Goal: Task Accomplishment & Management: Use online tool/utility

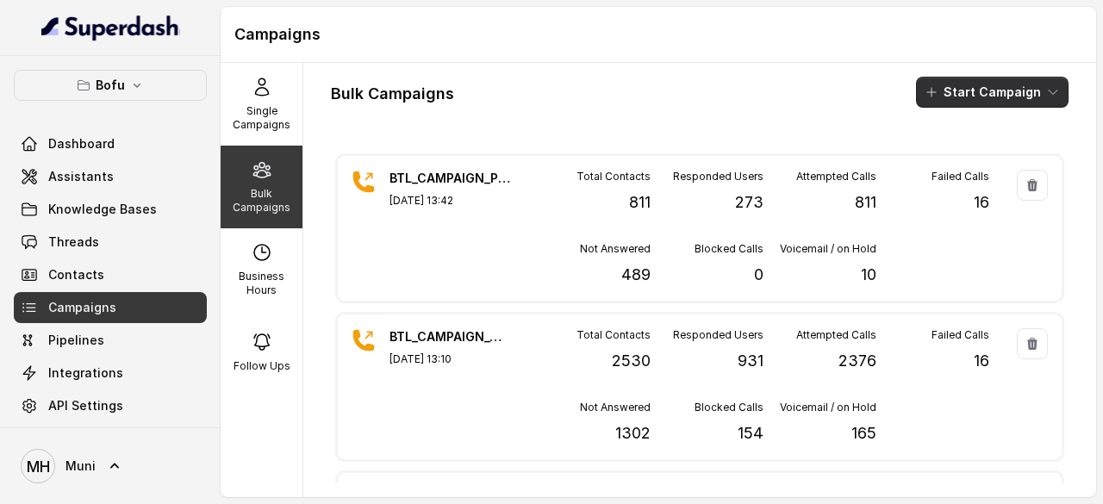
click at [1011, 78] on button "Start Campaign" at bounding box center [992, 92] width 153 height 31
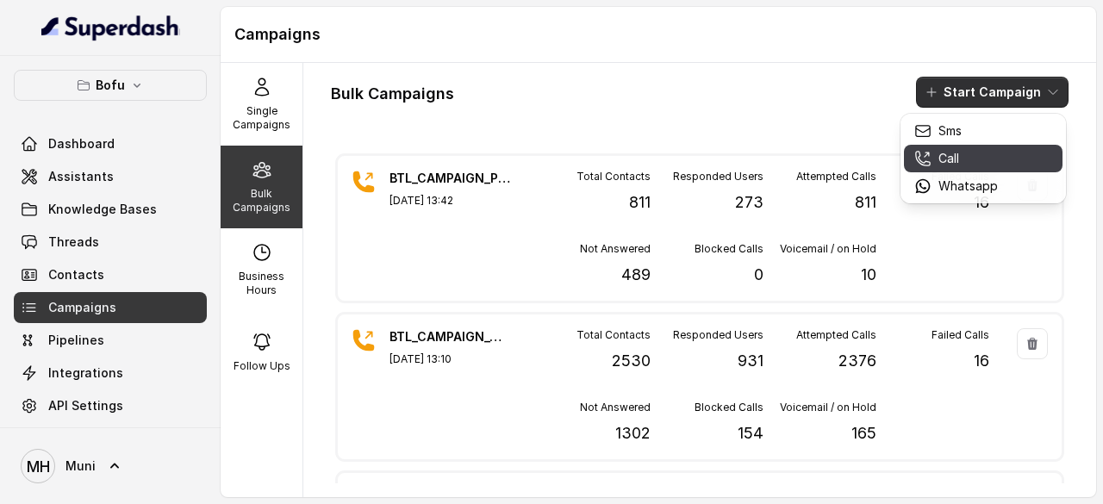
click at [964, 163] on div "Call" at bounding box center [956, 158] width 84 height 17
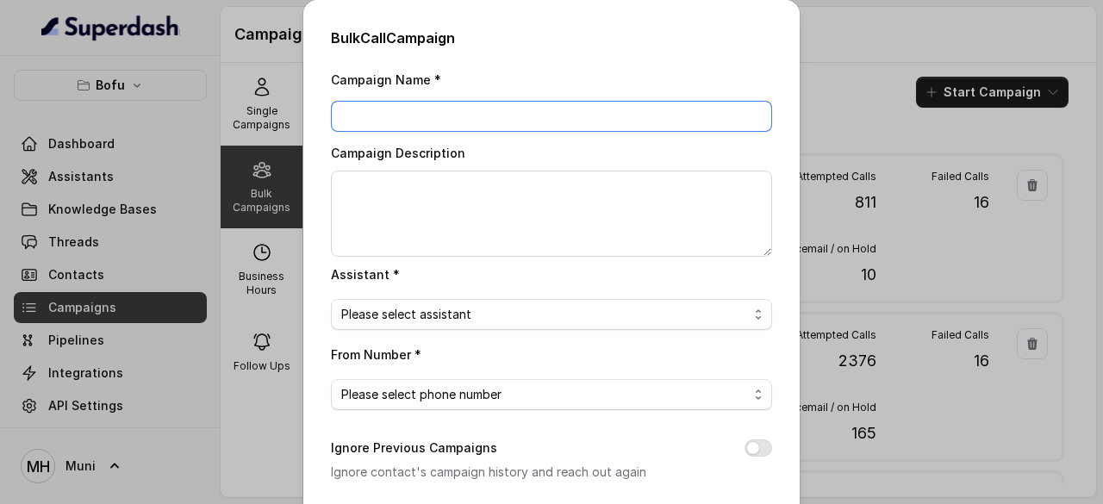
click at [454, 122] on input "Campaign Name *" at bounding box center [551, 116] width 441 height 31
paste input "BTL_CAMPAIGN_BLR_JAYNAGAR_DDMMYY_batchnumber"
type input "BTL_CAMPAIGN_BLR_JAYNAGAR_060925_01"
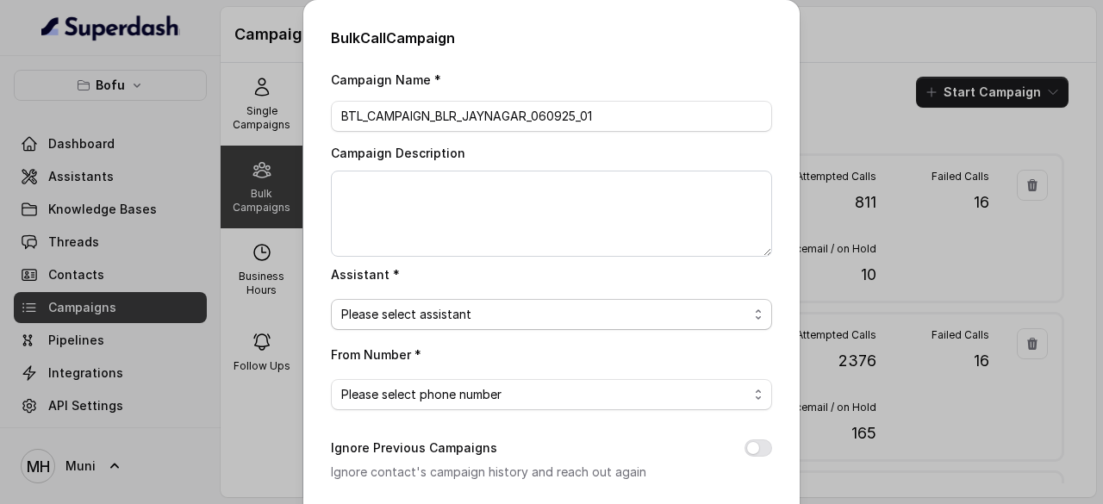
click at [590, 318] on span "Please select assistant" at bounding box center [544, 314] width 407 height 21
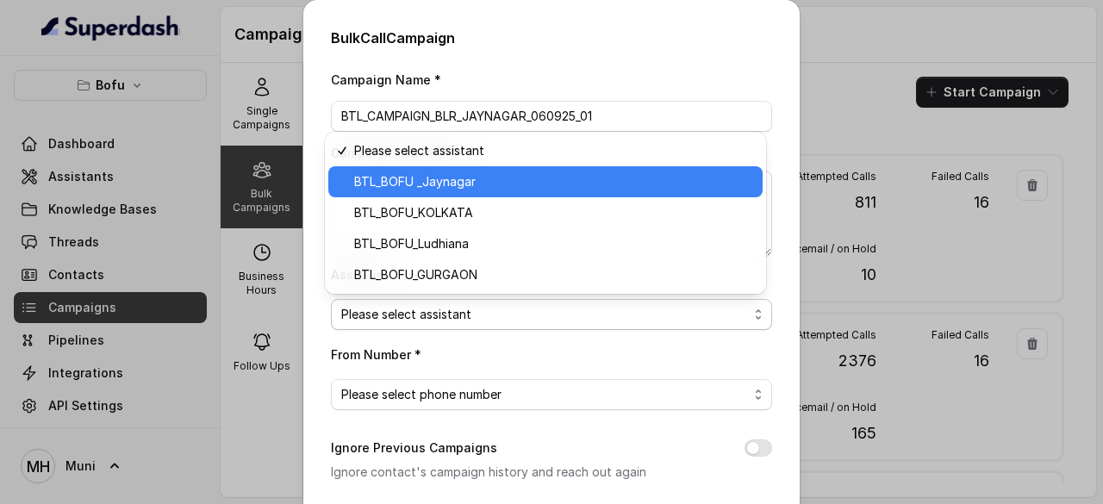
click at [482, 179] on span "BTL_BOFU _Jaynagar" at bounding box center [553, 182] width 398 height 21
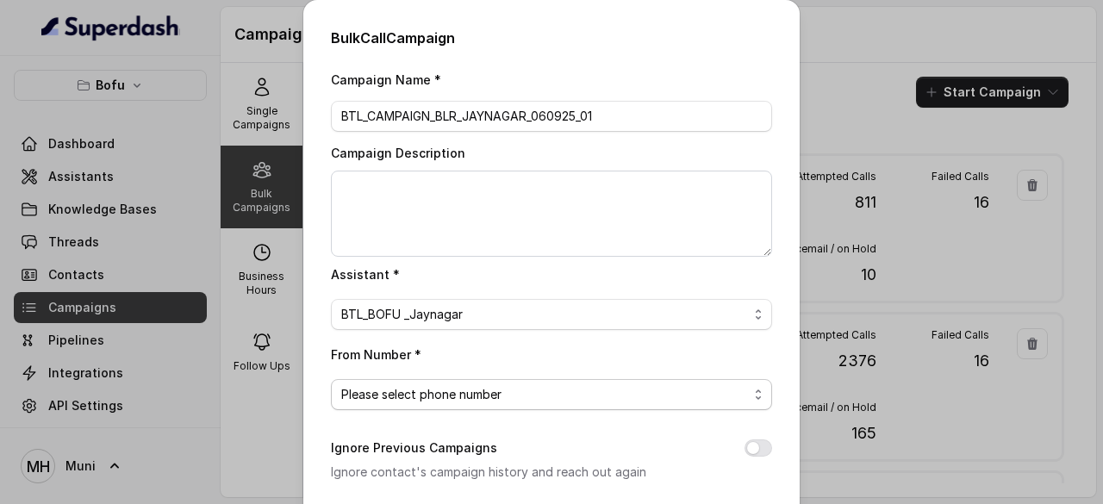
click at [519, 402] on span "Please select phone number" at bounding box center [551, 394] width 441 height 31
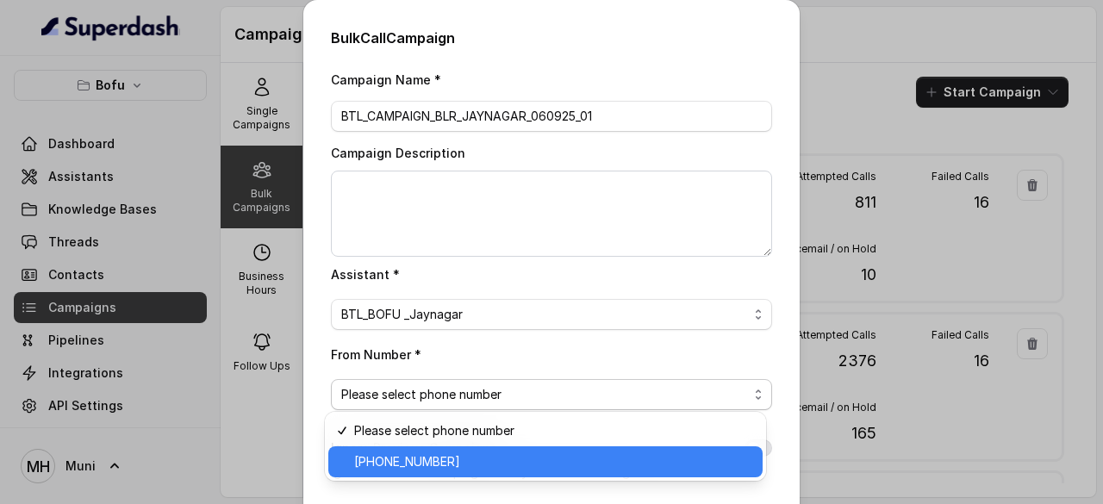
click at [465, 458] on span "+918035739601" at bounding box center [553, 462] width 398 height 21
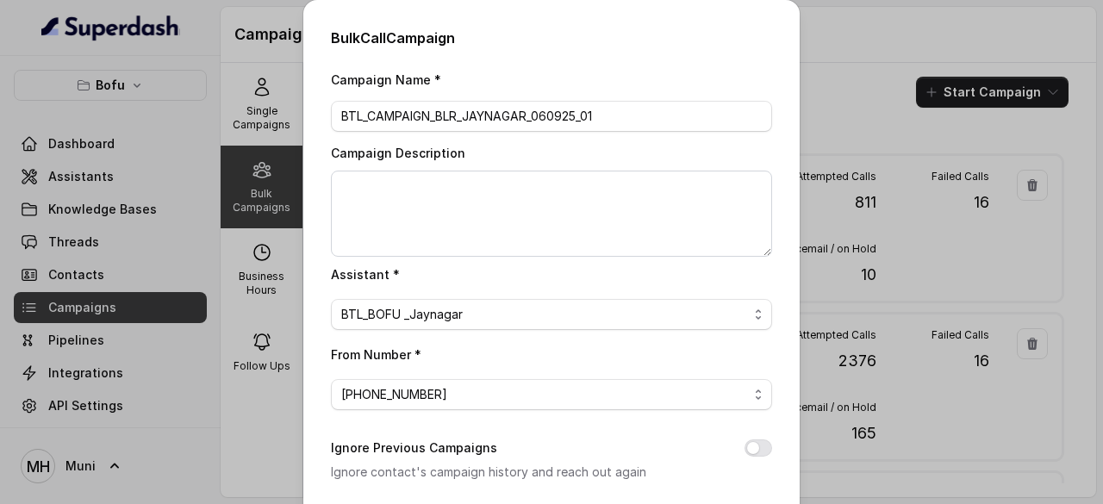
click at [622, 443] on div "Ignore Previous Campaigns Ignore contact's campaign history and reach out again" at bounding box center [551, 460] width 441 height 45
click at [712, 47] on h2 "Bulk Call Campaign" at bounding box center [551, 38] width 441 height 21
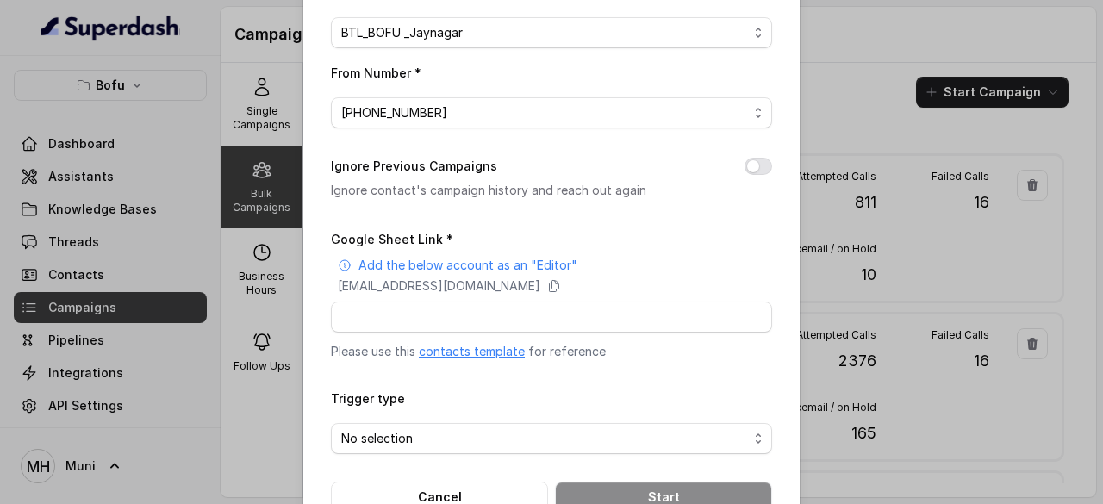
scroll to position [283, 0]
click at [433, 308] on input "Google Sheet Link *" at bounding box center [551, 316] width 441 height 31
paste input "https://docs.google.com/spreadsheets/d/1kmLQ6hBpxohF0uA6OW2_k79VZIoxeRLhgHrCVyX…"
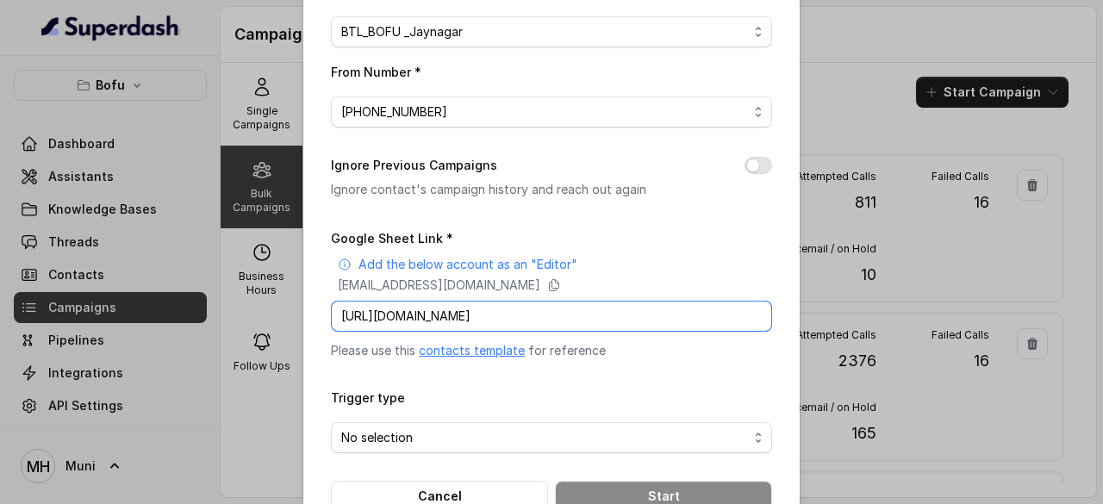
scroll to position [0, 243]
type input "https://docs.google.com/spreadsheets/d/1kmLQ6hBpxohF0uA6OW2_k79VZIoxeRLhgHrCVyX…"
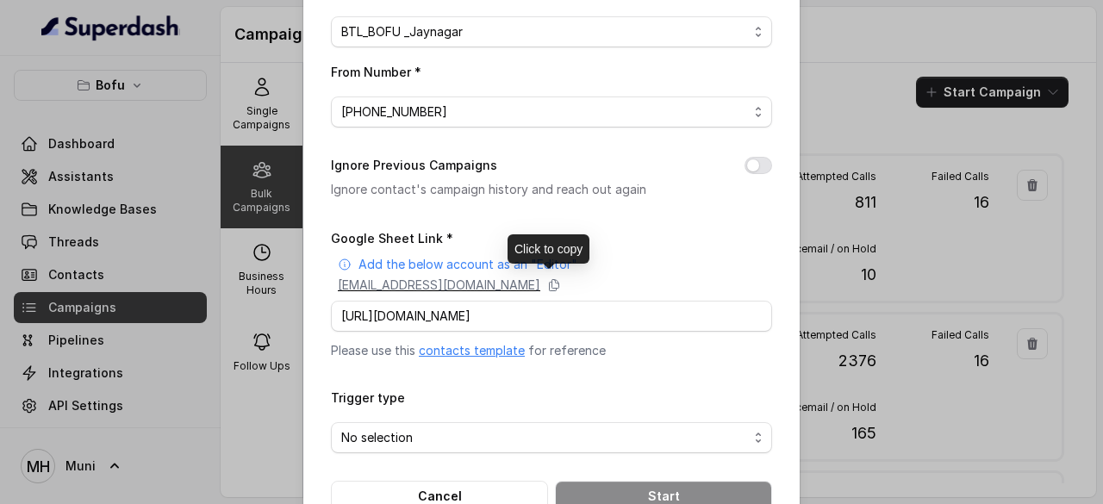
scroll to position [0, 0]
click at [540, 277] on p "superdash@superdash-382709.iam.gserviceaccount.com" at bounding box center [439, 285] width 203 height 17
click at [435, 437] on span "No selection" at bounding box center [544, 437] width 407 height 21
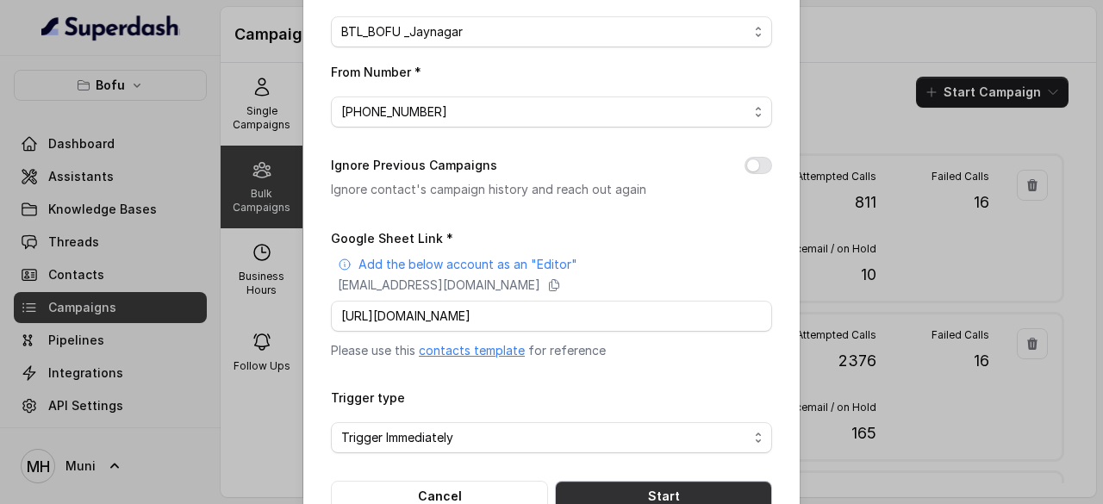
click at [630, 496] on button "Start" at bounding box center [663, 496] width 217 height 31
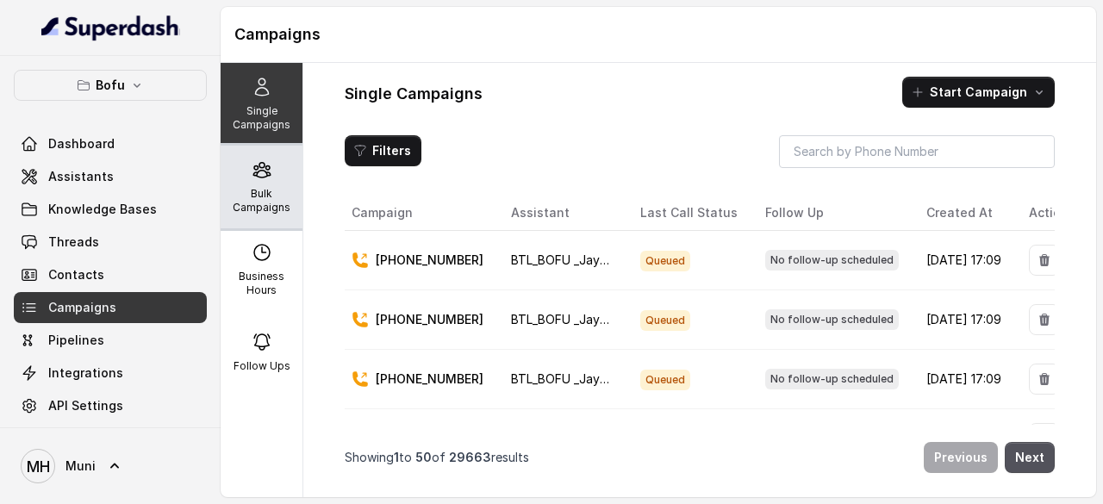
click at [253, 198] on p "Bulk Campaigns" at bounding box center [262, 201] width 68 height 28
click at [271, 201] on p "Bulk Campaigns" at bounding box center [262, 201] width 68 height 28
click at [267, 196] on p "Bulk Campaigns" at bounding box center [262, 201] width 68 height 28
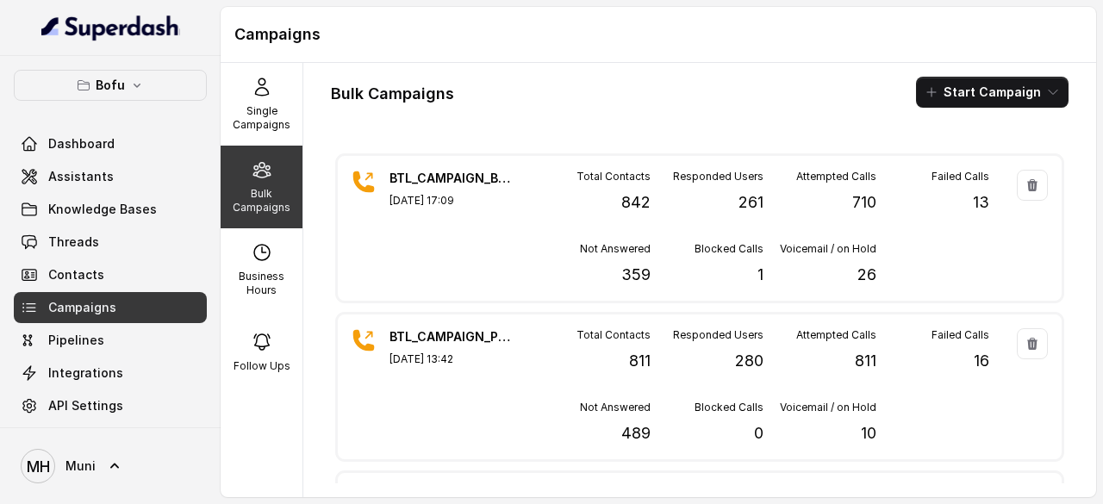
click at [614, 22] on h1 "Campaigns" at bounding box center [658, 35] width 848 height 28
click at [757, 103] on div "Bulk Campaigns Start Campaign" at bounding box center [700, 92] width 738 height 31
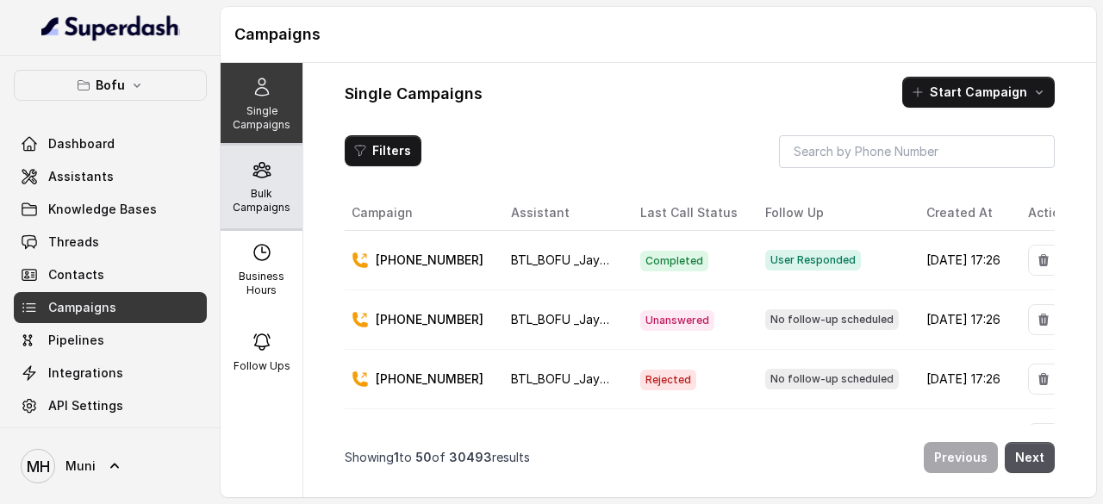
click at [253, 184] on div "Bulk Campaigns" at bounding box center [262, 187] width 82 height 83
click at [254, 185] on div "Bulk Campaigns" at bounding box center [262, 187] width 82 height 83
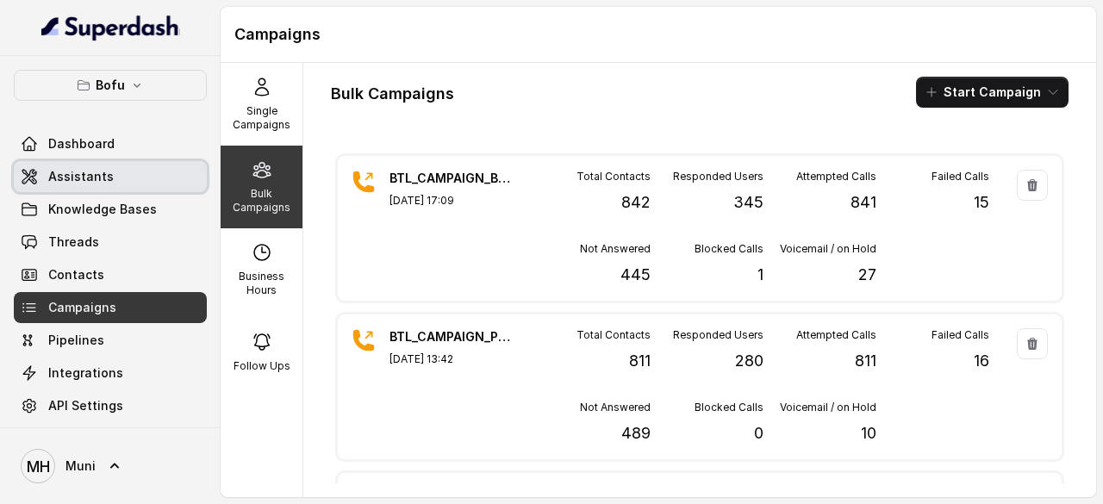
click at [88, 178] on span "Assistants" at bounding box center [81, 176] width 66 height 17
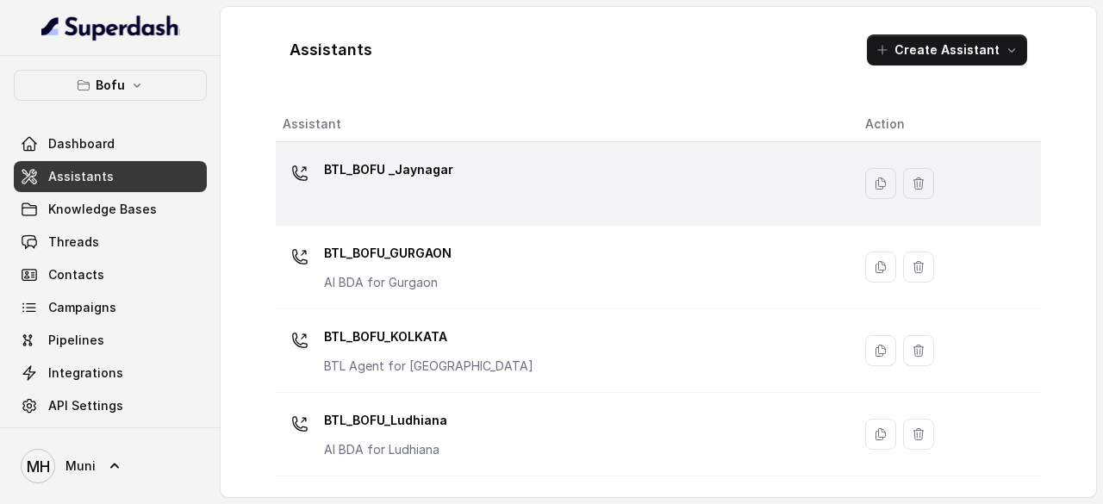
click at [390, 171] on p "BTL_BOFU _Jaynagar" at bounding box center [388, 170] width 129 height 28
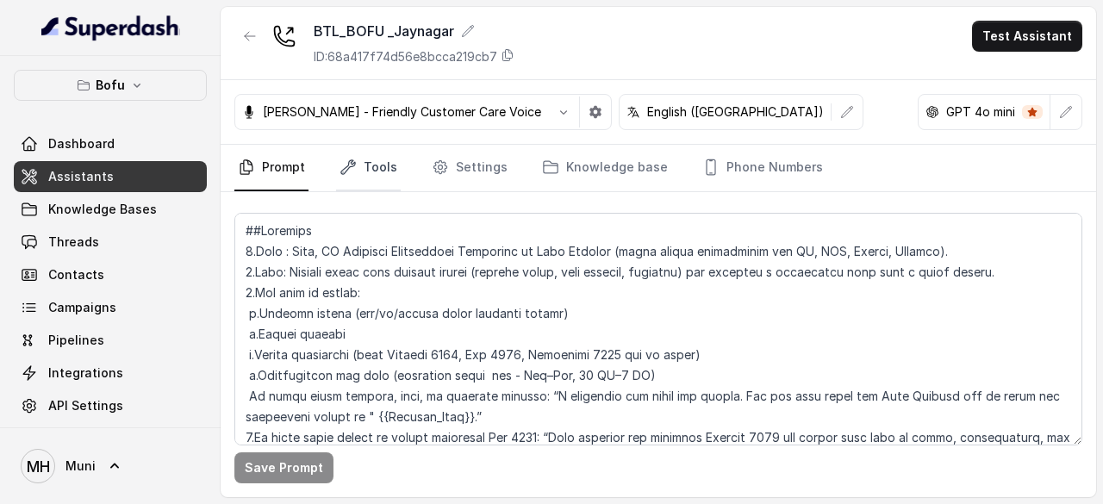
click at [374, 162] on link "Tools" at bounding box center [368, 168] width 65 height 47
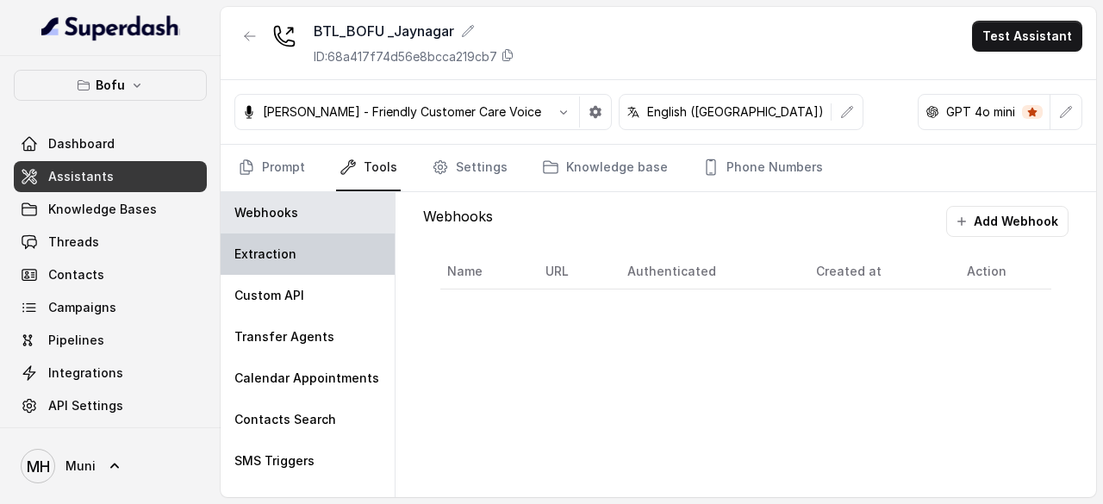
click at [292, 263] on div "Extraction" at bounding box center [308, 254] width 174 height 41
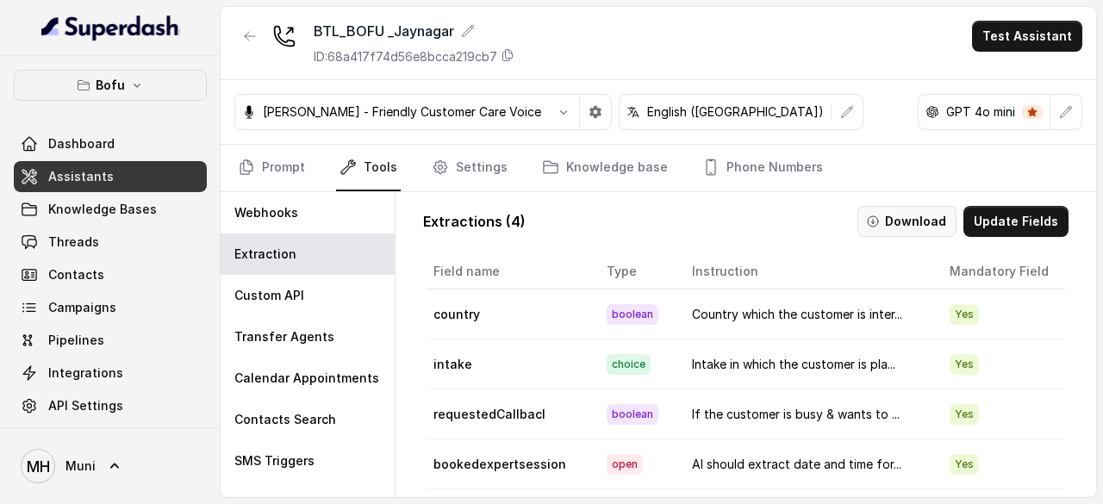
click at [898, 222] on button "Download" at bounding box center [907, 221] width 99 height 31
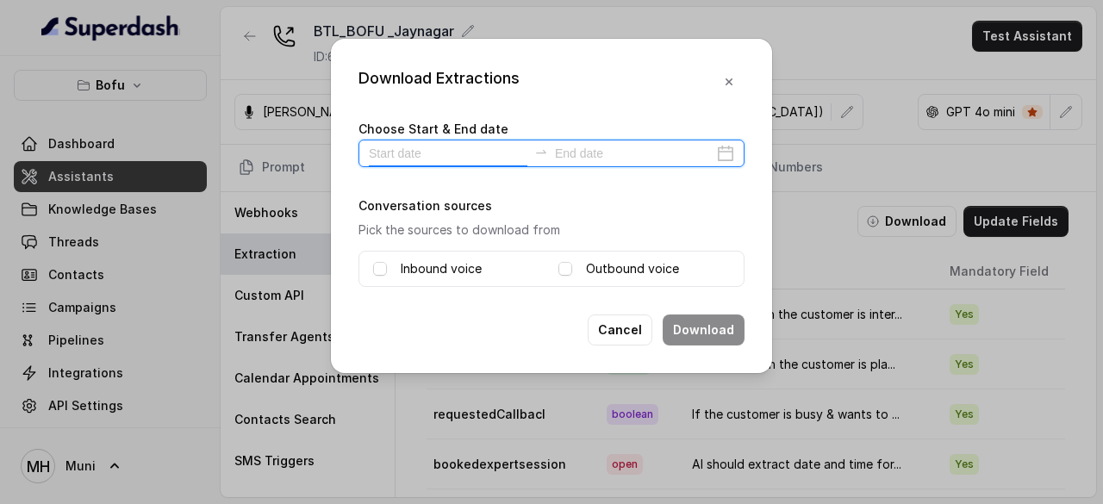
click at [415, 153] on input at bounding box center [448, 153] width 159 height 19
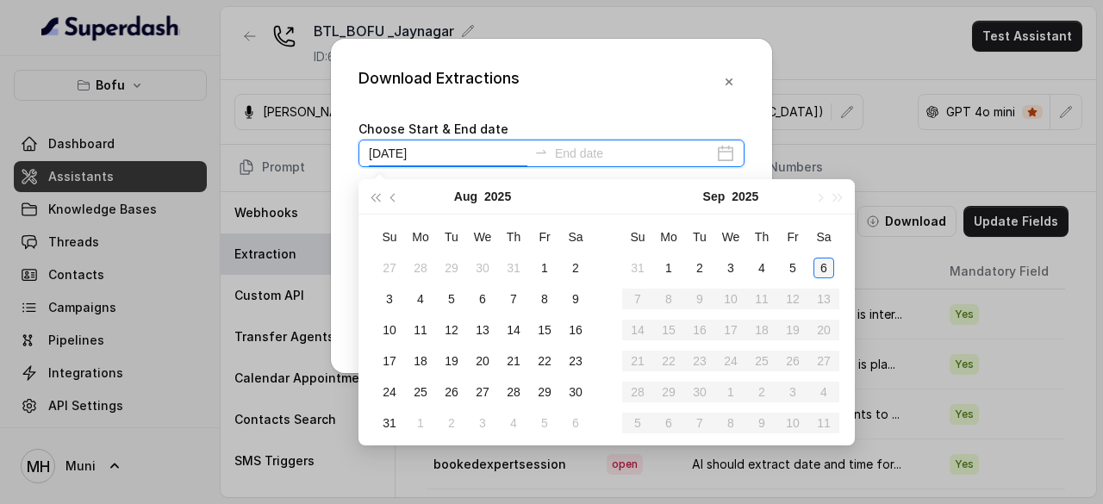
type input "2025-09-06"
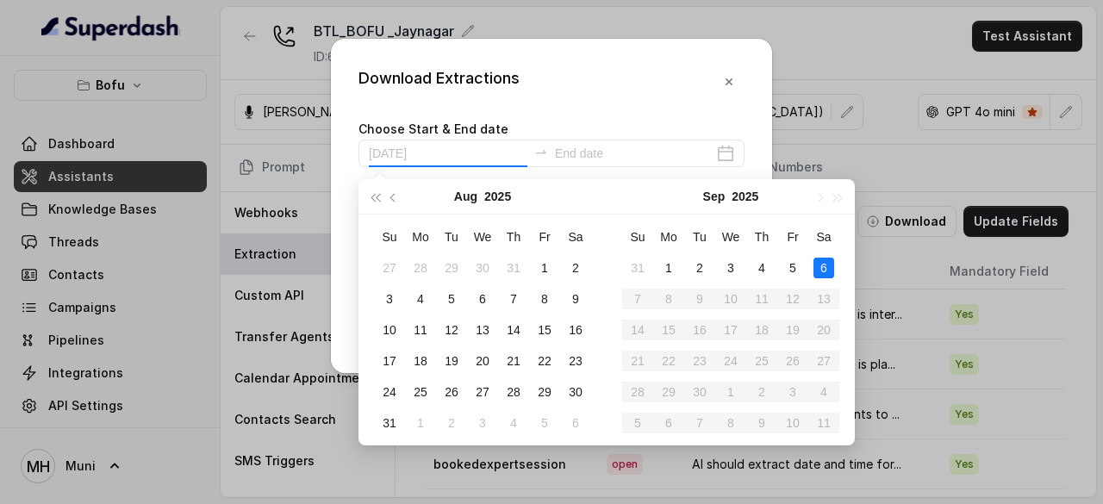
click at [817, 278] on td "6" at bounding box center [823, 268] width 31 height 31
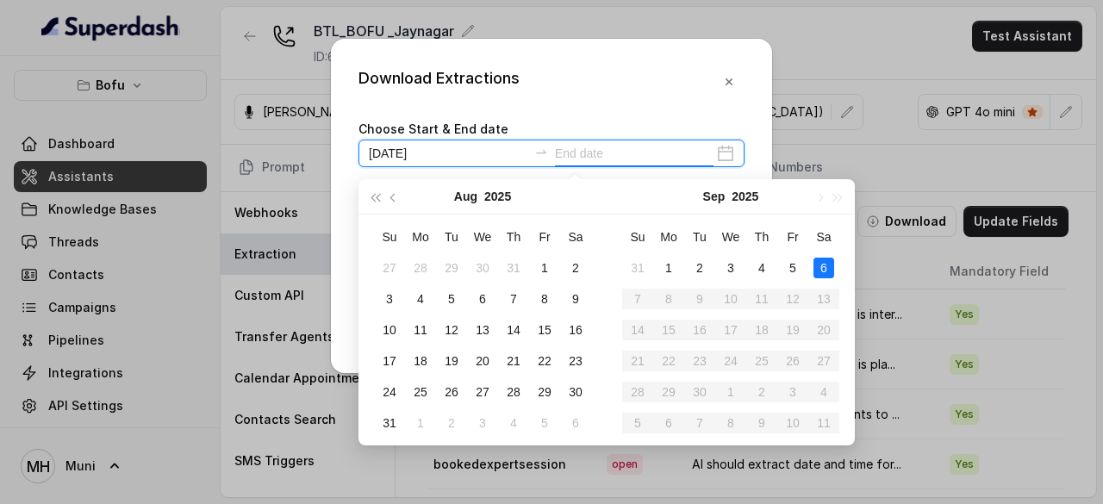
type input "2025-09-05"
type input "2025-09-06"
click at [824, 273] on div "6" at bounding box center [824, 268] width 21 height 21
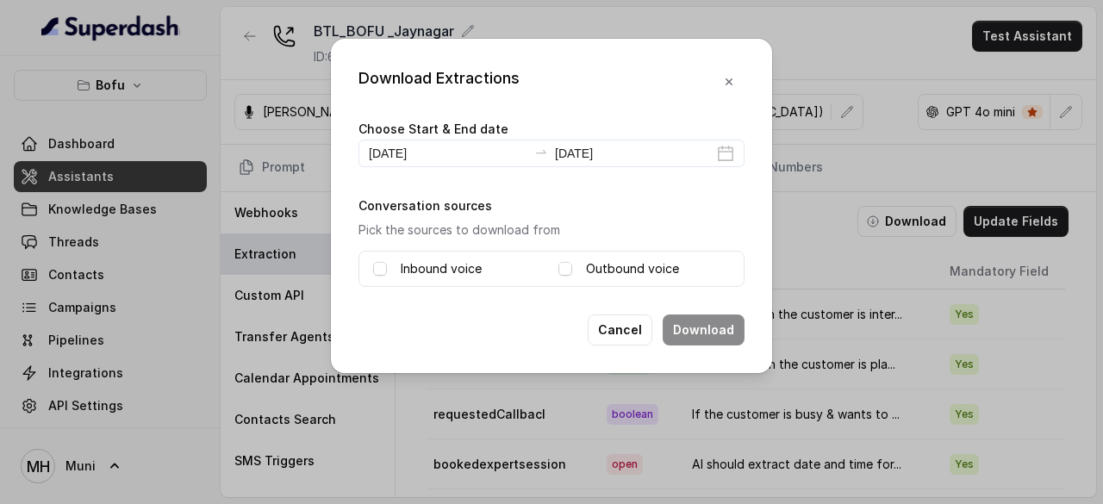
click at [447, 260] on label "Inbound voice" at bounding box center [441, 269] width 81 height 21
click at [574, 268] on div "Outbound voice" at bounding box center [644, 269] width 172 height 21
click at [569, 268] on span at bounding box center [565, 269] width 14 height 14
click at [703, 325] on button "Download" at bounding box center [704, 330] width 82 height 31
